Goal: Task Accomplishment & Management: Manage account settings

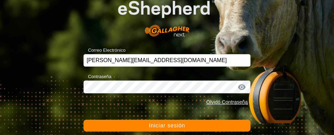
click at [201, 125] on button "Iniciar sesión" at bounding box center [166, 126] width 167 height 12
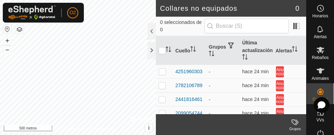
click at [310, 32] on div "Alertas" at bounding box center [319, 31] width 27 height 21
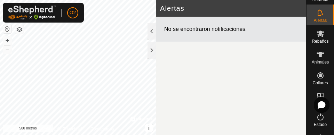
scroll to position [28, 0]
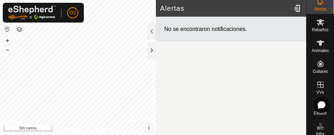
click at [320, 70] on font "Collares" at bounding box center [319, 71] width 15 height 5
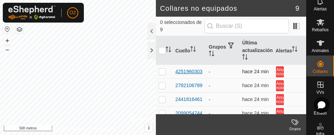
click at [193, 73] on div "4251960303" at bounding box center [188, 71] width 27 height 7
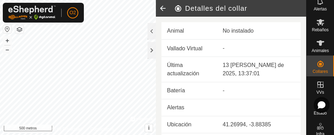
click at [160, 8] on icon at bounding box center [163, 8] width 14 height 17
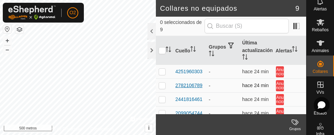
click at [197, 89] on div "2782106789" at bounding box center [188, 85] width 27 height 7
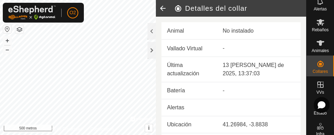
click at [161, 12] on icon at bounding box center [163, 8] width 14 height 17
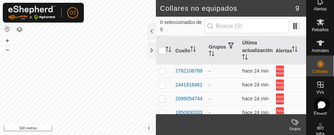
scroll to position [25, 0]
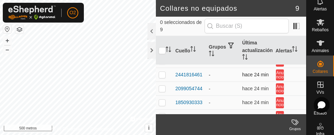
click at [215, 78] on td "-" at bounding box center [222, 75] width 33 height 14
click at [188, 74] on font "2441816461" at bounding box center [188, 75] width 27 height 6
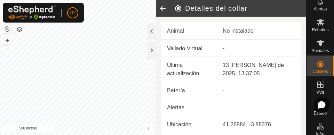
click at [160, 10] on icon at bounding box center [163, 8] width 14 height 17
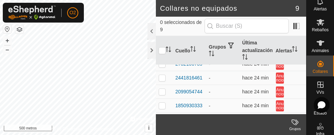
scroll to position [22, 0]
click at [193, 95] on div "2099054744" at bounding box center [188, 91] width 27 height 7
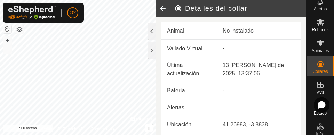
click at [162, 10] on icon at bounding box center [163, 8] width 14 height 17
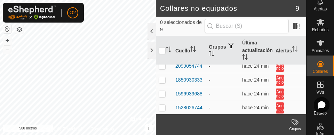
scroll to position [48, 0]
click at [201, 83] on div "1850930333" at bounding box center [188, 79] width 27 height 7
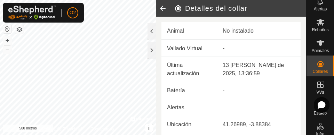
click at [161, 11] on icon at bounding box center [163, 8] width 14 height 17
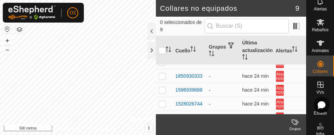
scroll to position [51, 0]
click at [195, 94] on div "1596939688" at bounding box center [188, 89] width 27 height 7
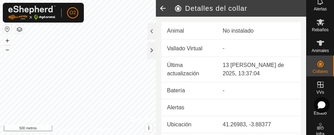
click at [160, 11] on icon at bounding box center [163, 8] width 14 height 17
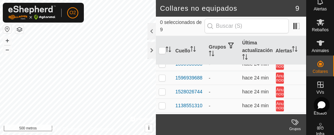
scroll to position [64, 0]
click at [193, 95] on div "1528026744" at bounding box center [188, 91] width 27 height 7
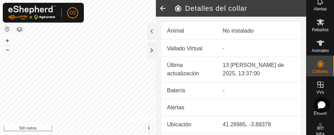
click at [165, 6] on icon at bounding box center [163, 8] width 14 height 17
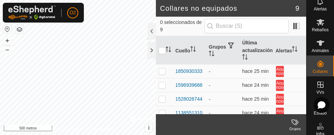
scroll to position [56, 0]
click at [194, 89] on div "1596939688" at bounding box center [188, 84] width 27 height 7
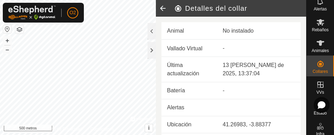
click at [158, 12] on icon at bounding box center [163, 8] width 14 height 17
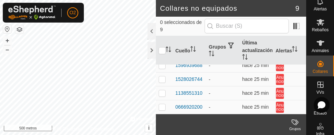
scroll to position [85, 0]
click at [196, 92] on div "1138551310" at bounding box center [188, 93] width 27 height 7
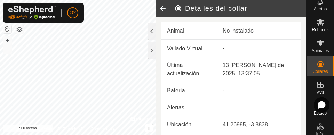
click at [160, 8] on icon at bounding box center [163, 8] width 14 height 17
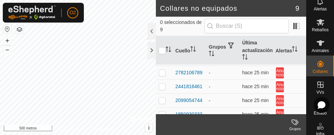
scroll to position [15, 0]
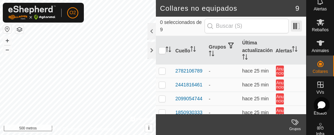
click at [301, 26] on span at bounding box center [296, 26] width 11 height 11
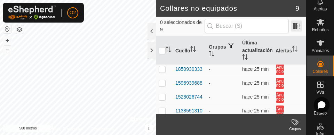
scroll to position [85, 0]
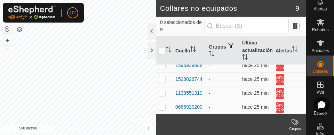
click at [197, 108] on div "0666920200" at bounding box center [188, 107] width 27 height 7
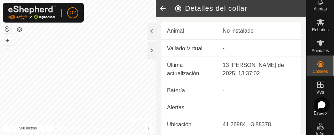
click at [163, 7] on icon at bounding box center [163, 8] width 14 height 17
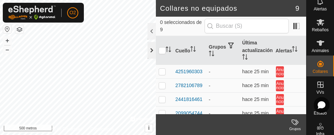
click at [149, 55] on div at bounding box center [151, 50] width 8 height 17
